Goal: Task Accomplishment & Management: Use online tool/utility

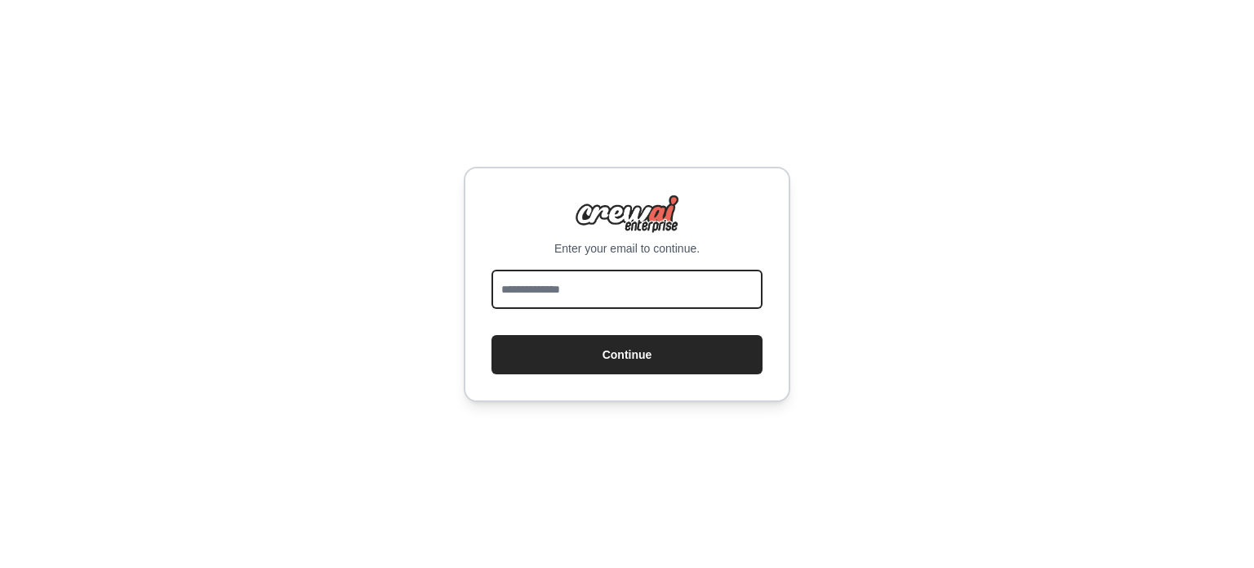
click at [554, 299] on input "email" at bounding box center [627, 289] width 271 height 39
type input "**********"
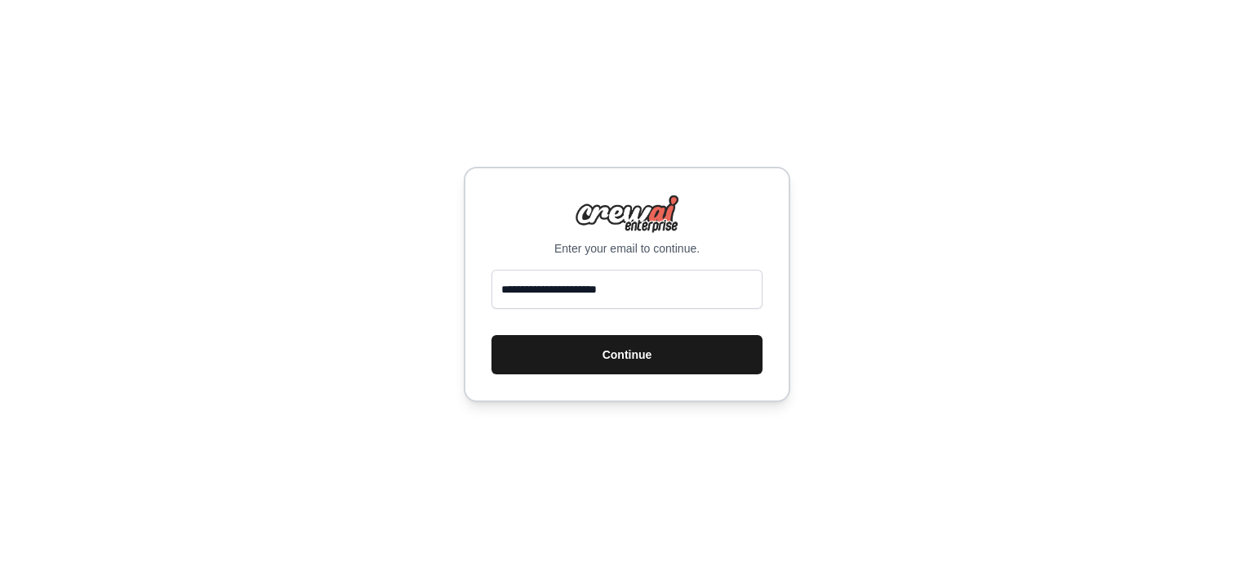
click at [569, 348] on button "Continue" at bounding box center [627, 354] width 271 height 39
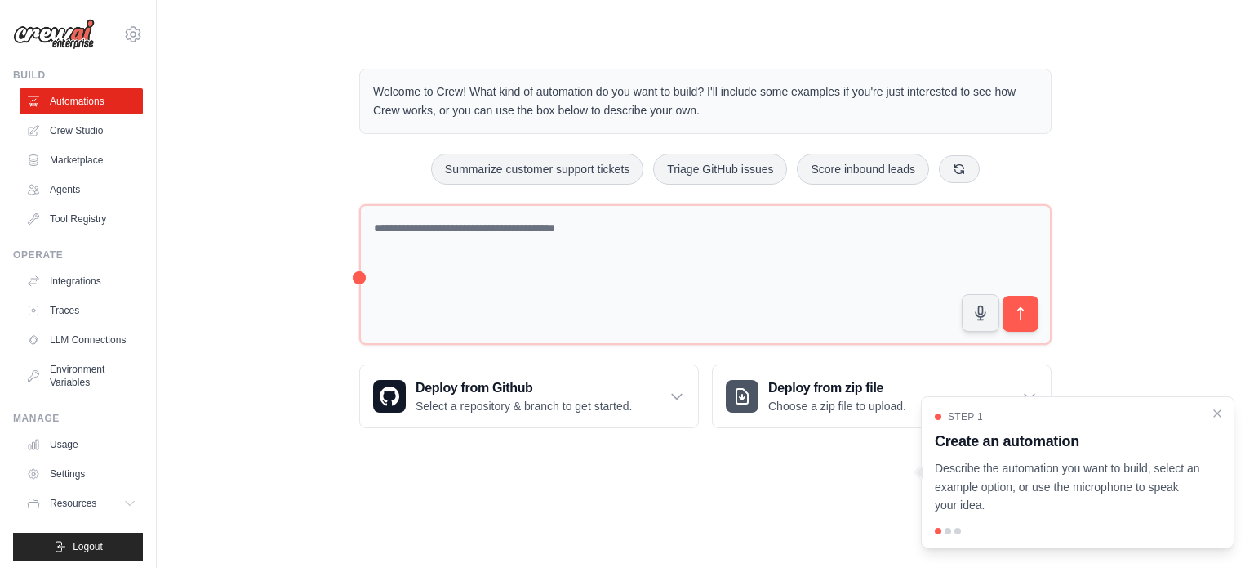
click at [1202, 185] on div "Welcome to Crew! What kind of automation do you want to build? I'll include som…" at bounding box center [705, 248] width 1045 height 412
click at [49, 485] on link "Settings" at bounding box center [82, 474] width 123 height 26
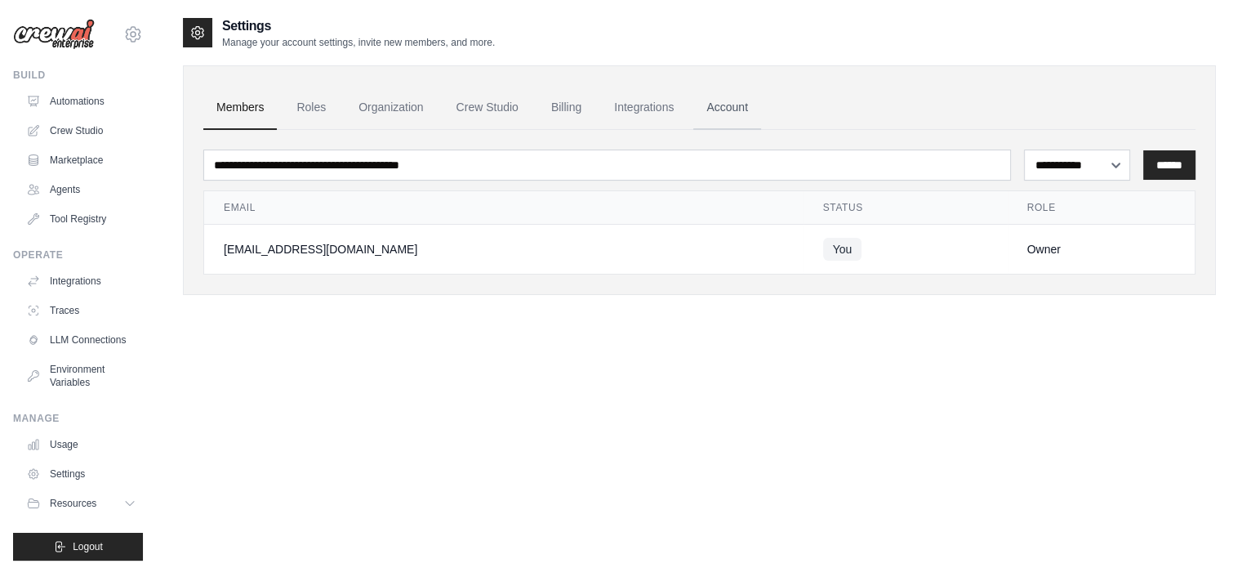
click at [761, 104] on link "Account" at bounding box center [727, 108] width 68 height 44
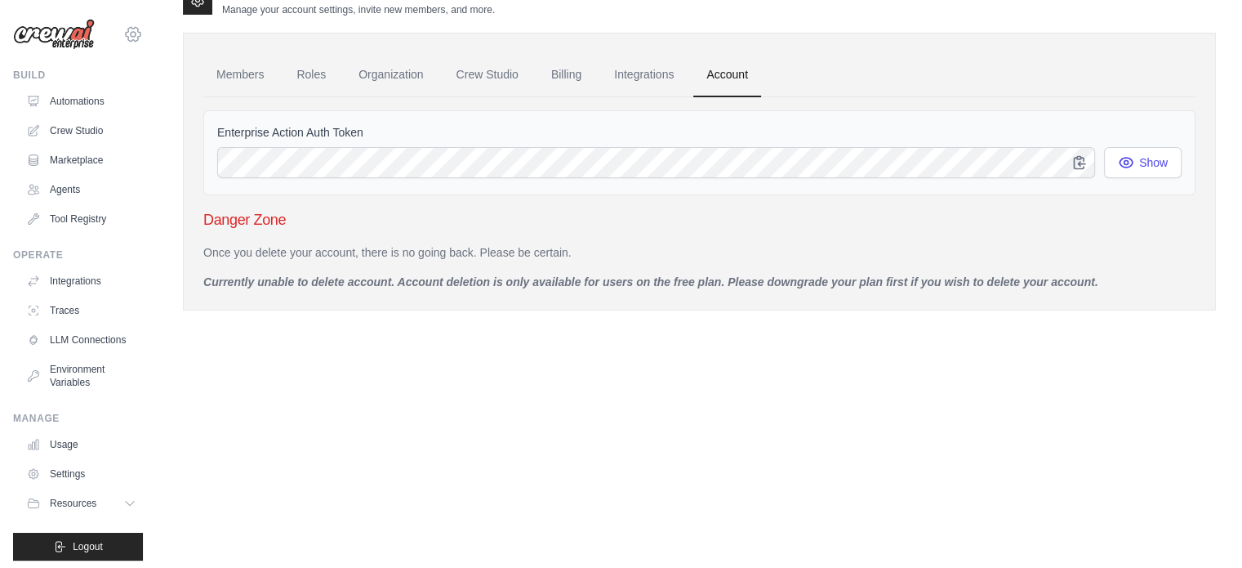
click at [126, 33] on icon at bounding box center [133, 34] width 15 height 14
click at [99, 118] on link "Settings" at bounding box center [121, 110] width 144 height 29
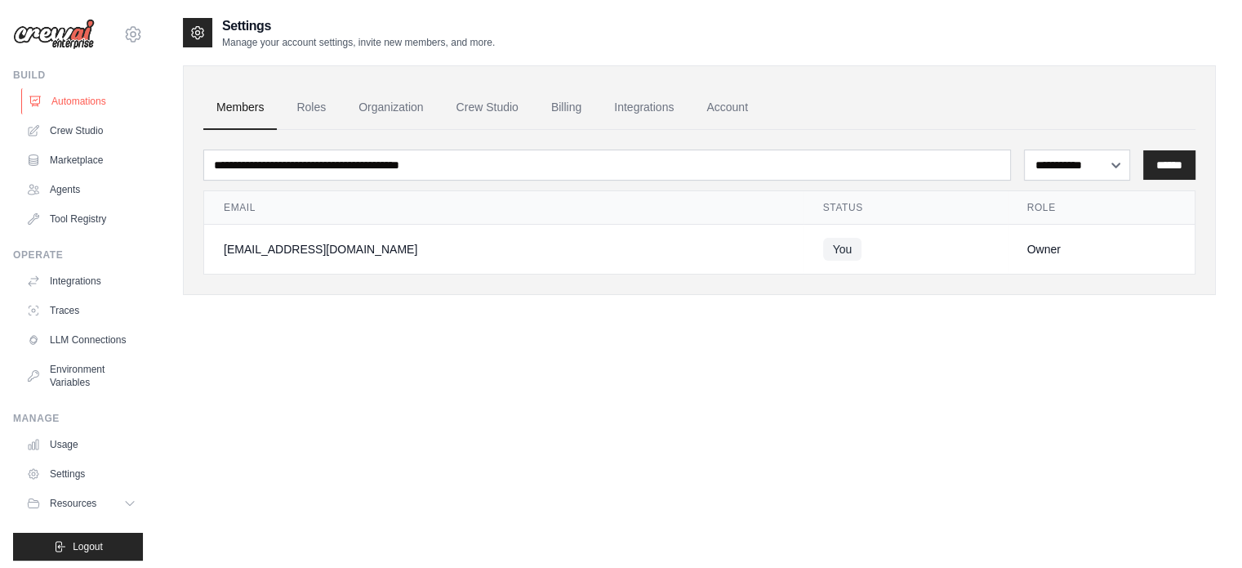
click at [90, 104] on link "Automations" at bounding box center [82, 101] width 123 height 26
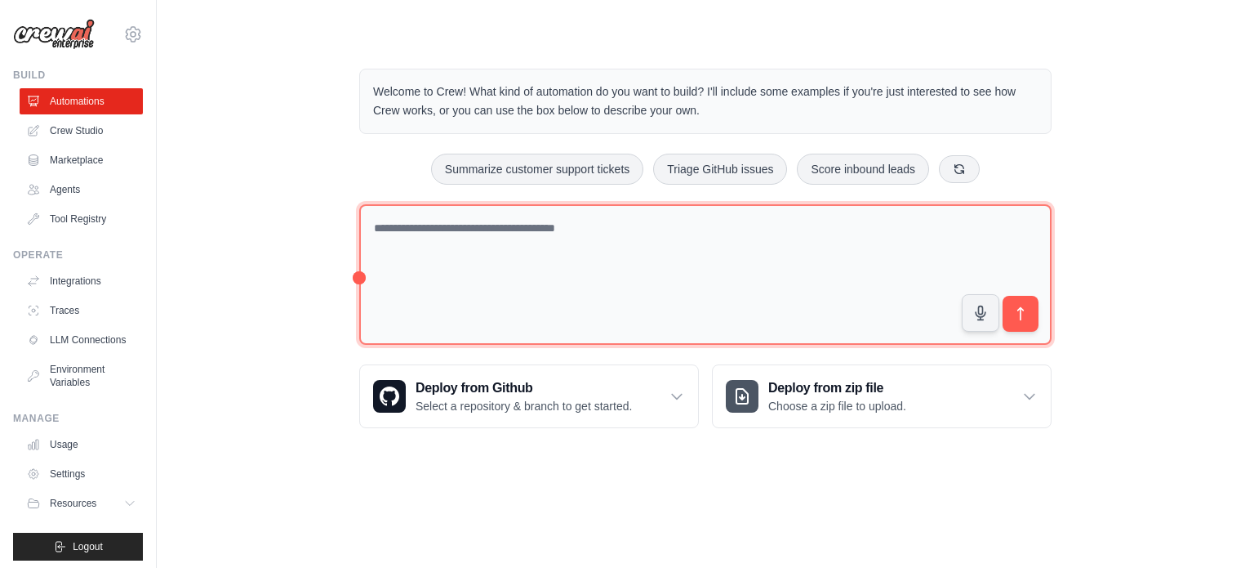
click at [532, 223] on textarea at bounding box center [705, 274] width 693 height 141
type textarea "**********"
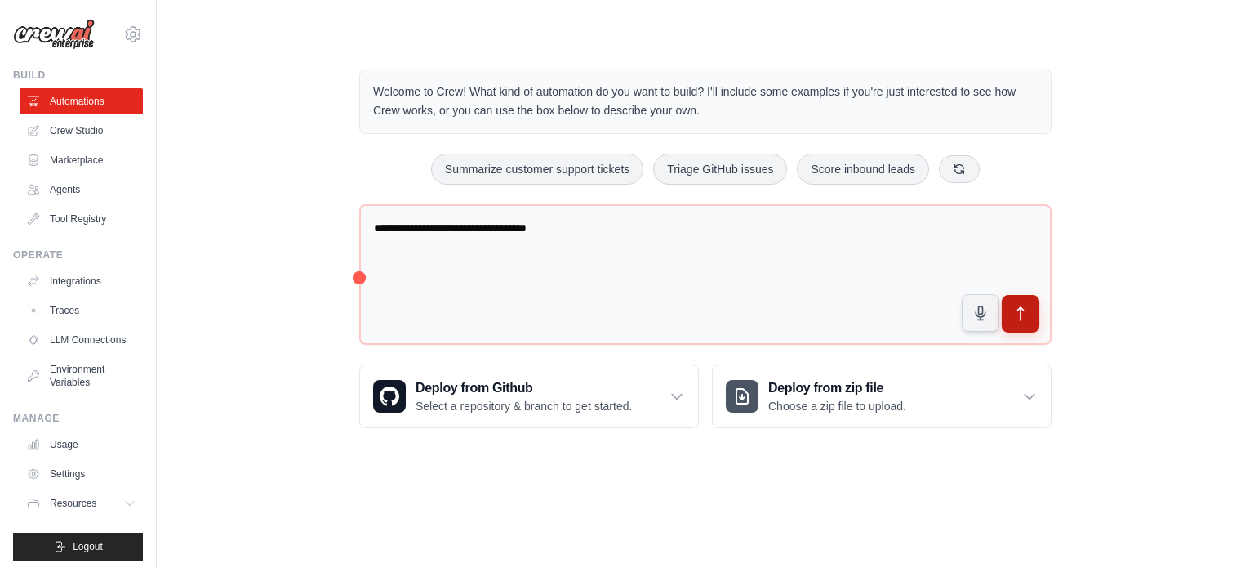
click at [1031, 308] on button "submit" at bounding box center [1021, 314] width 38 height 38
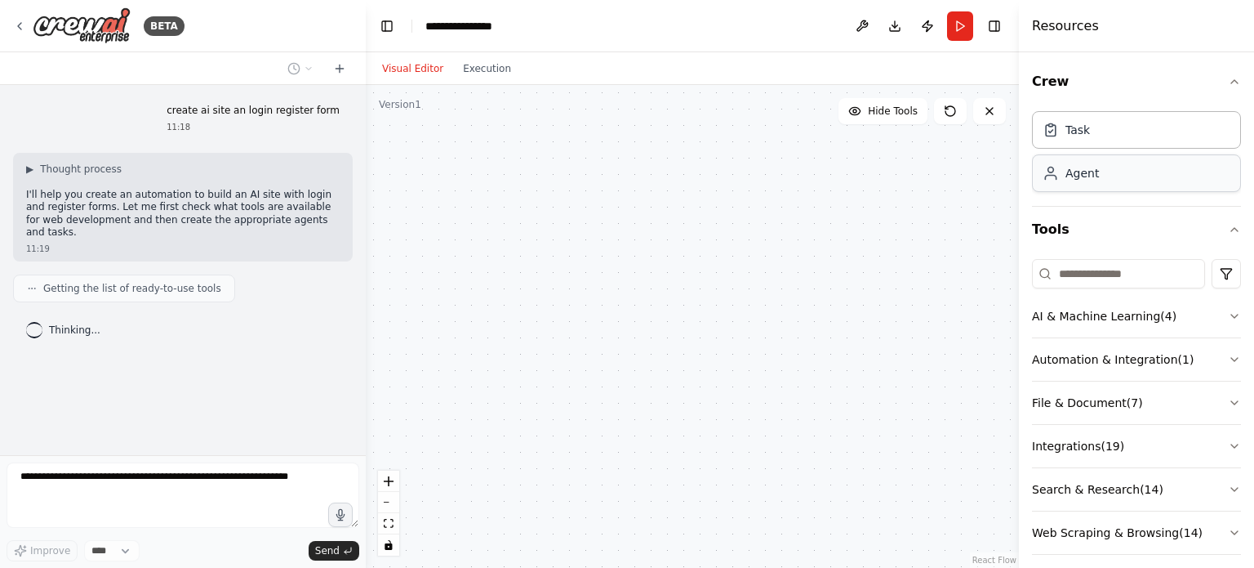
click at [1044, 185] on div "Agent" at bounding box center [1136, 173] width 209 height 38
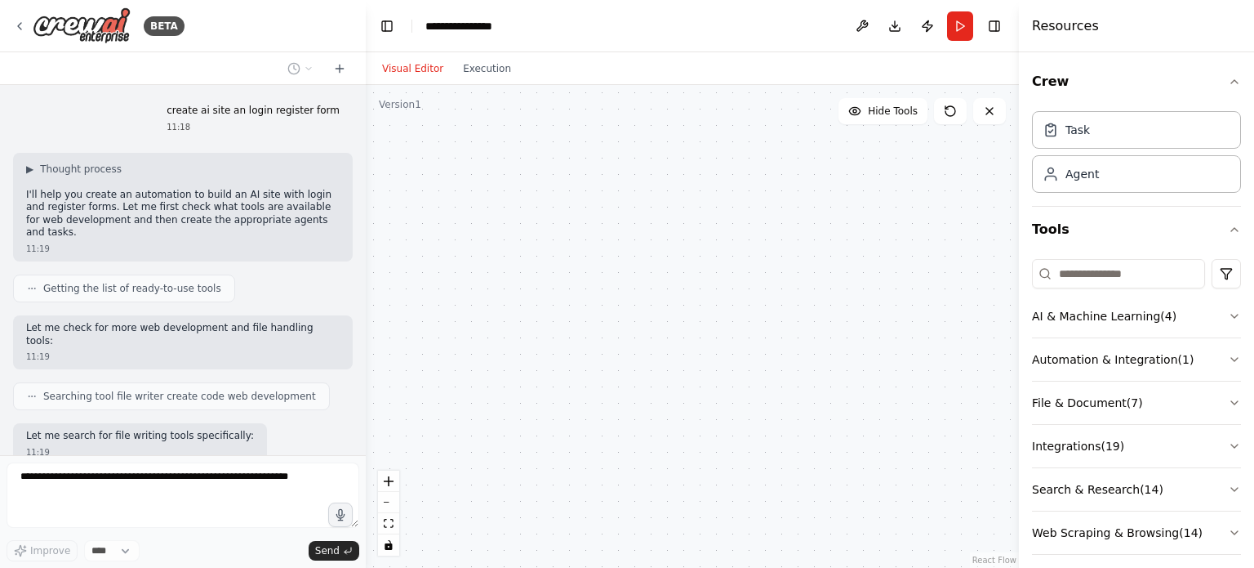
scroll to position [77, 0]
